Goal: Transaction & Acquisition: Book appointment/travel/reservation

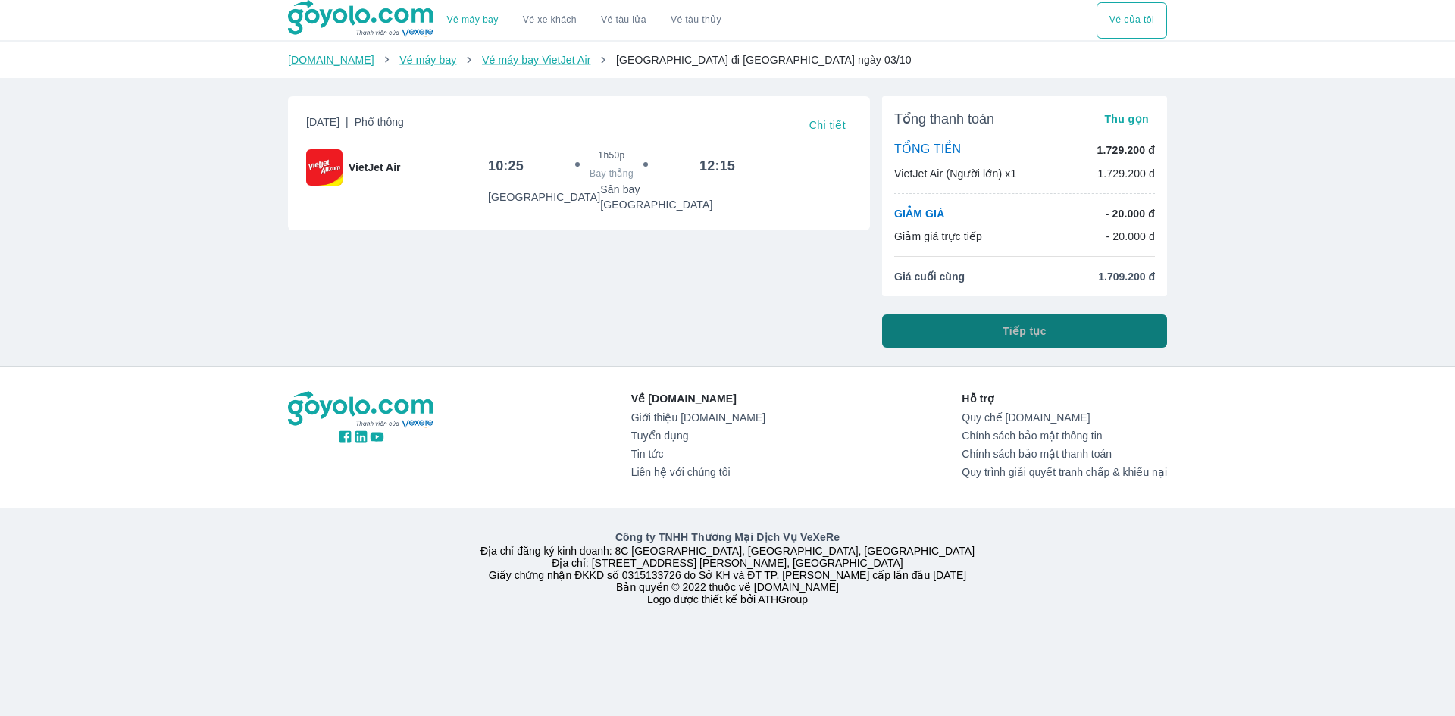
click at [1020, 348] on button "Tiếp tục" at bounding box center [1024, 331] width 285 height 33
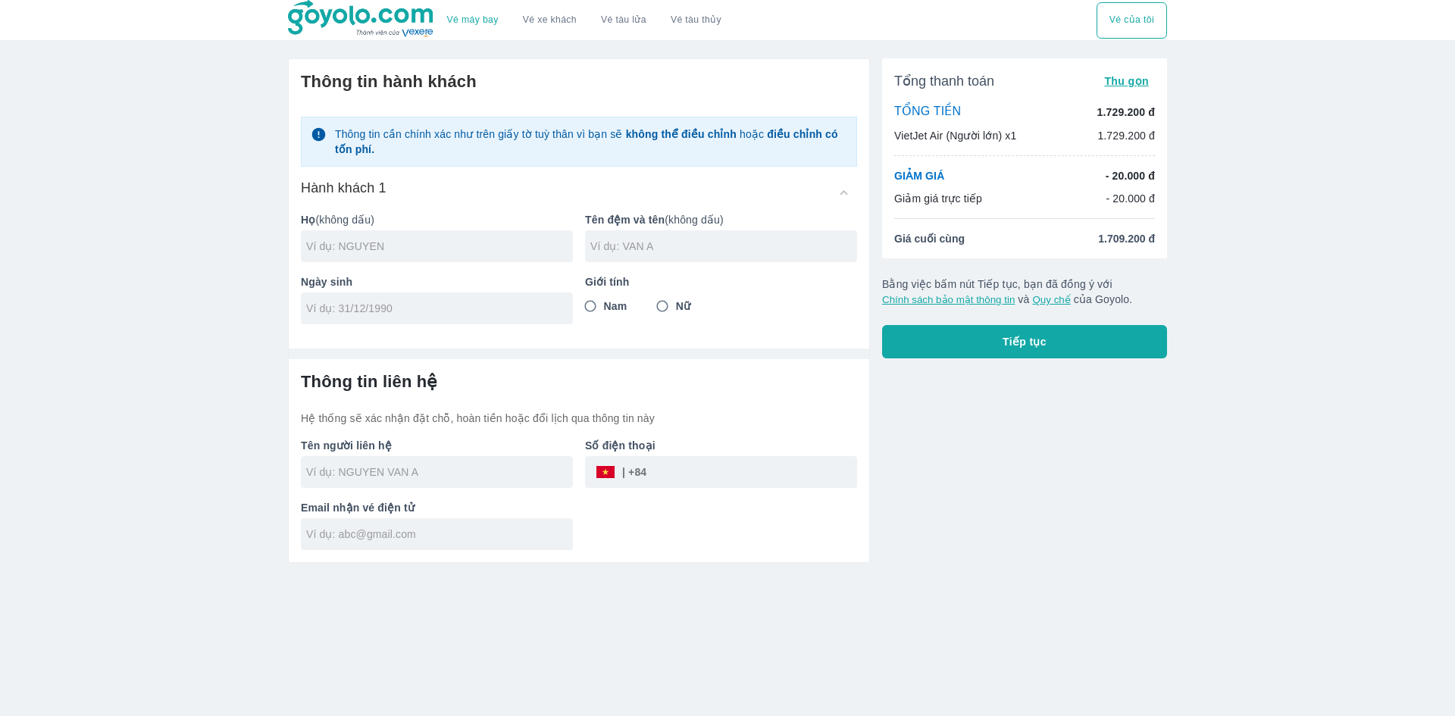
click at [1134, 86] on span "Thu gọn" at bounding box center [1126, 81] width 45 height 12
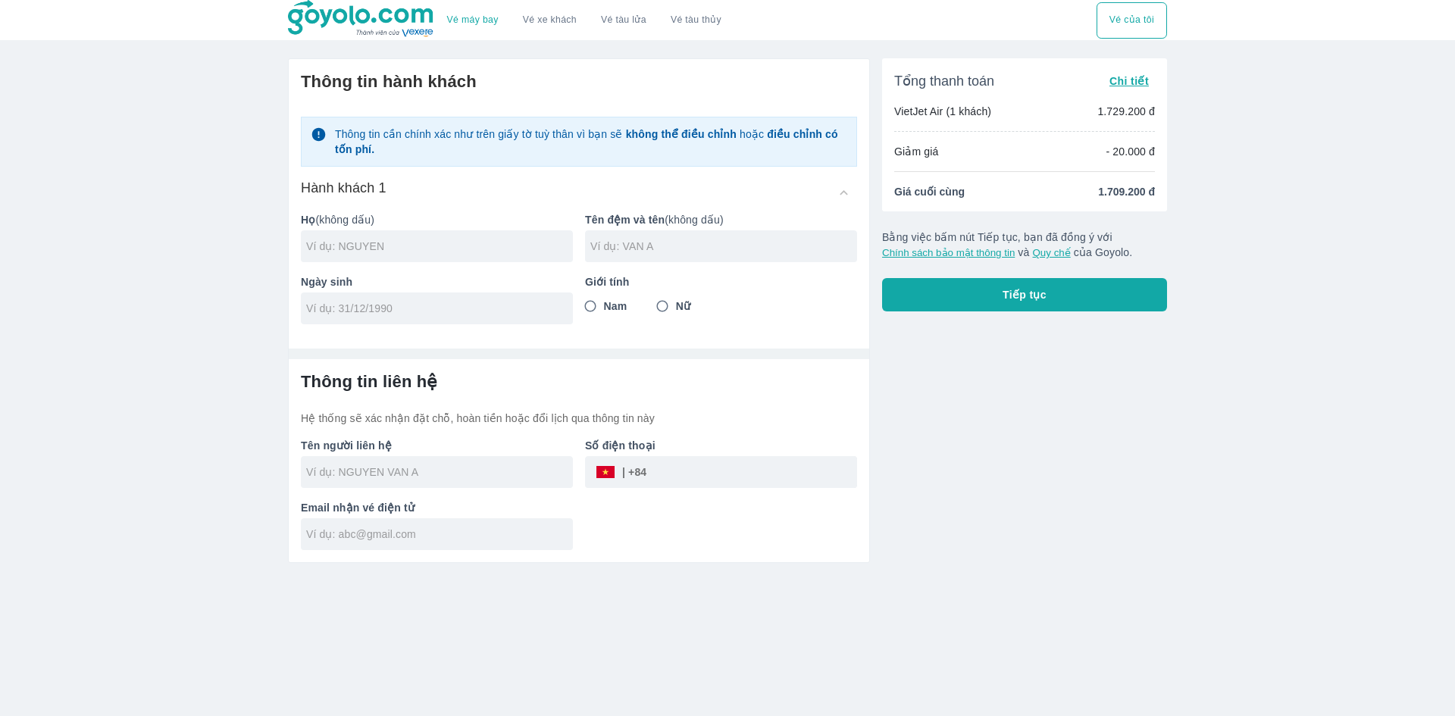
click at [1134, 86] on span "Chi tiết" at bounding box center [1129, 81] width 39 height 12
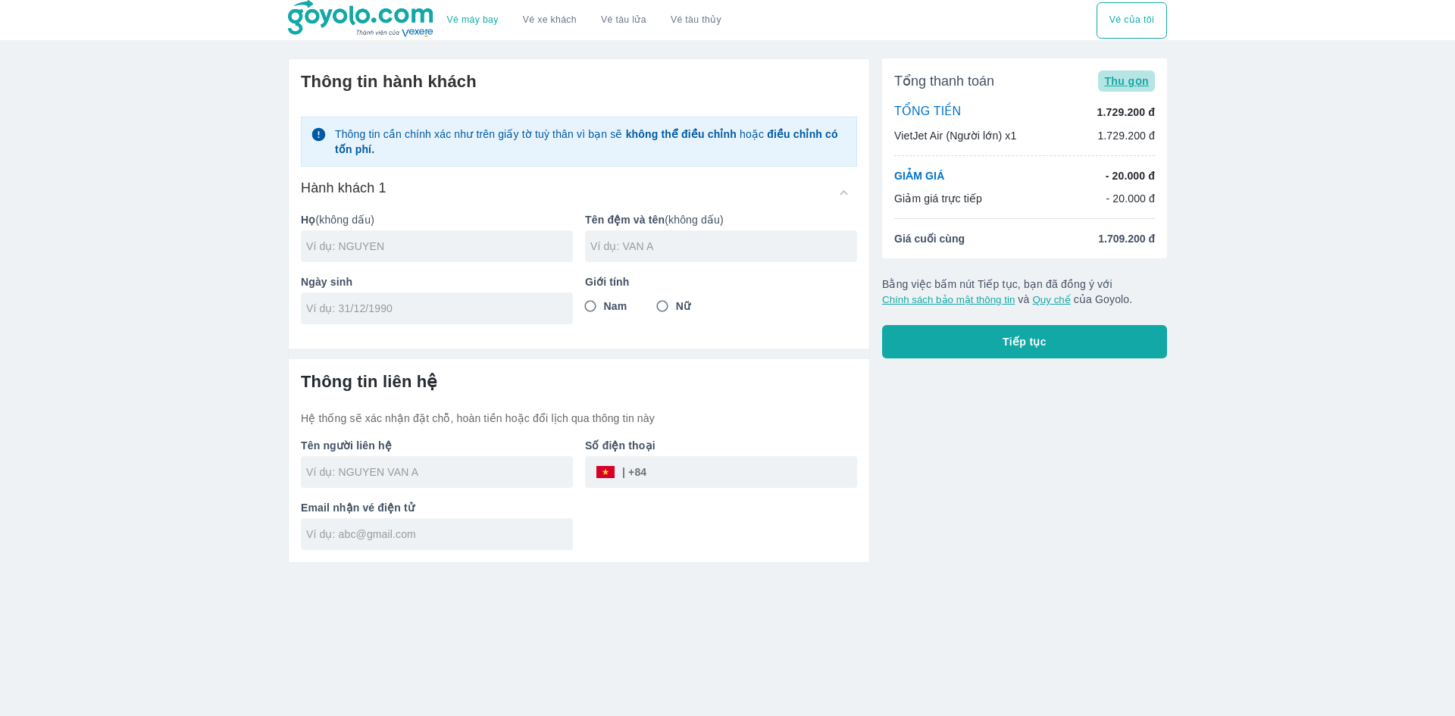
click at [1134, 86] on span "Thu gọn" at bounding box center [1126, 81] width 45 height 12
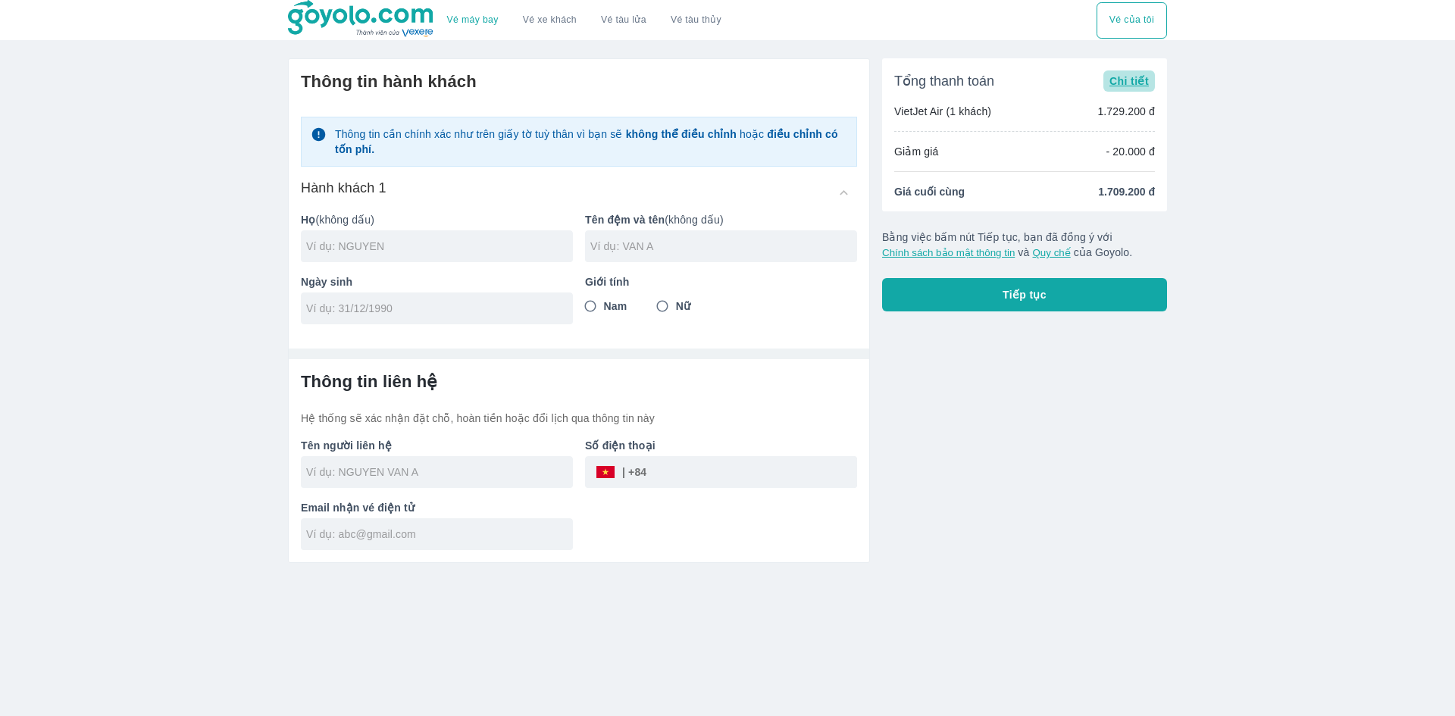
click at [1134, 86] on span "Chi tiết" at bounding box center [1129, 81] width 39 height 12
